Goal: Information Seeking & Learning: Learn about a topic

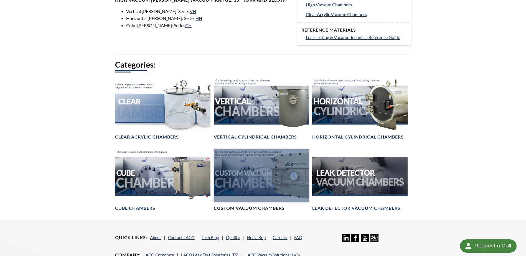
scroll to position [305, 0]
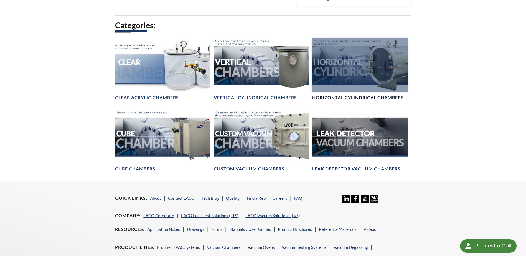
click at [379, 77] on div at bounding box center [359, 65] width 95 height 54
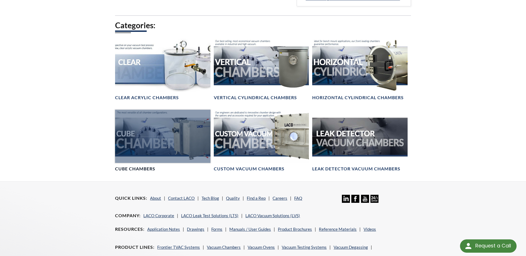
click at [164, 128] on div at bounding box center [162, 137] width 95 height 54
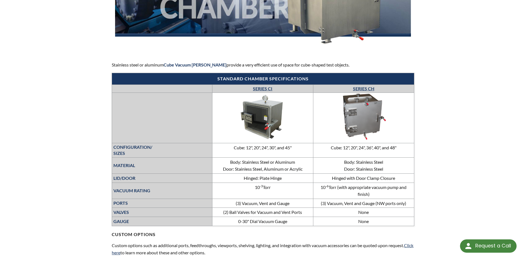
scroll to position [139, 0]
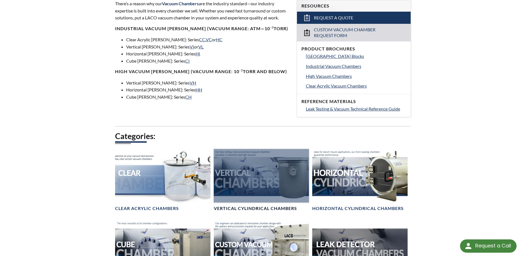
scroll to position [333, 0]
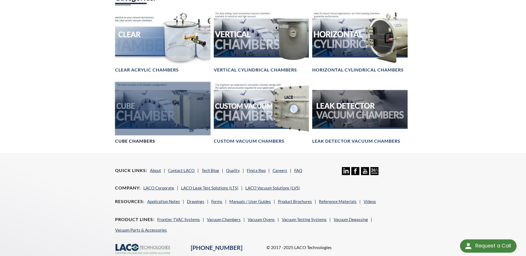
click at [171, 113] on div at bounding box center [162, 109] width 95 height 54
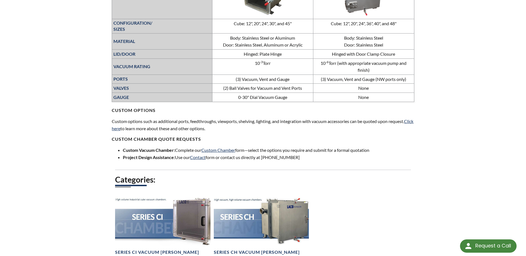
scroll to position [250, 0]
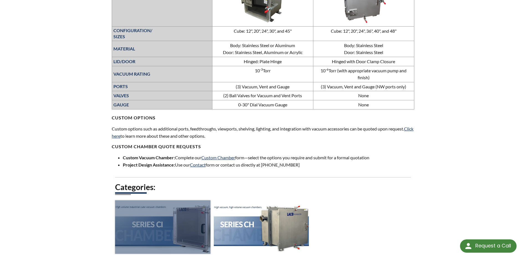
click at [182, 226] on div at bounding box center [162, 228] width 95 height 54
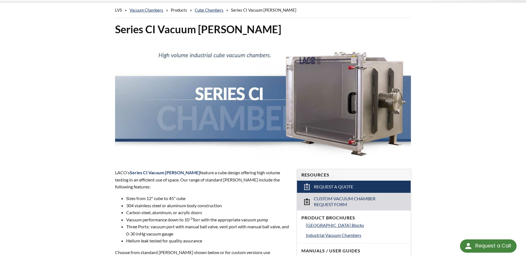
scroll to position [83, 0]
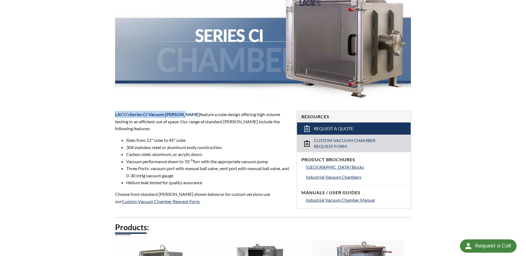
drag, startPoint x: 113, startPoint y: 115, endPoint x: 186, endPoint y: 115, distance: 72.7
click at [186, 115] on div "LACO’s Series CI Vacuum [PERSON_NAME] feature a cube design offering high volum…" at bounding box center [202, 158] width 181 height 112
copy p "LACO’s Series CI Vacuum [PERSON_NAME]"
